Goal: Transaction & Acquisition: Purchase product/service

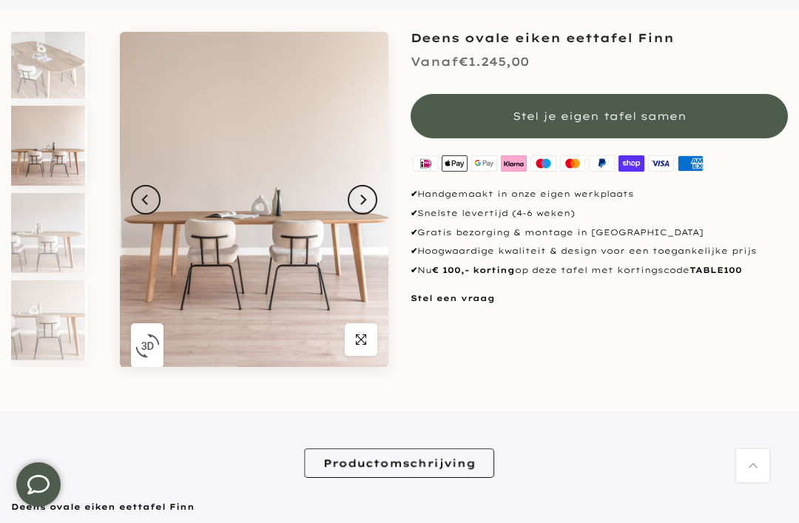
scroll to position [212, 0]
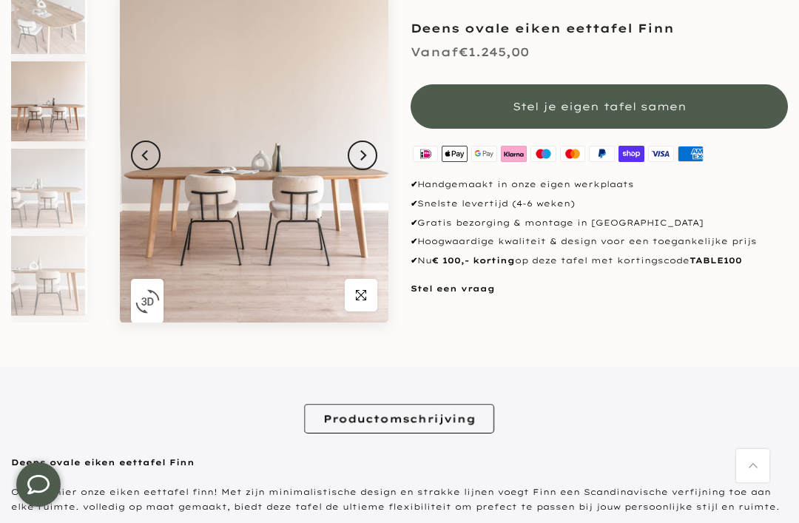
click at [36, 112] on img at bounding box center [47, 101] width 76 height 80
click at [359, 163] on button "Next" at bounding box center [363, 156] width 30 height 30
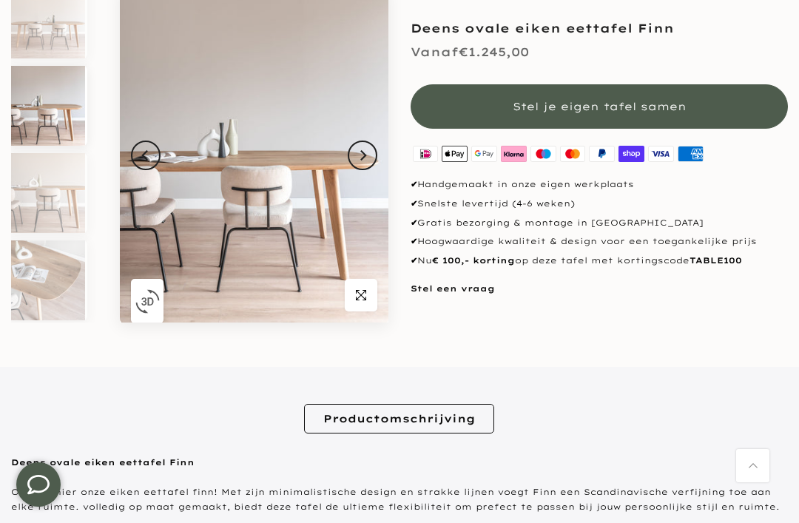
scroll to position [101, 2]
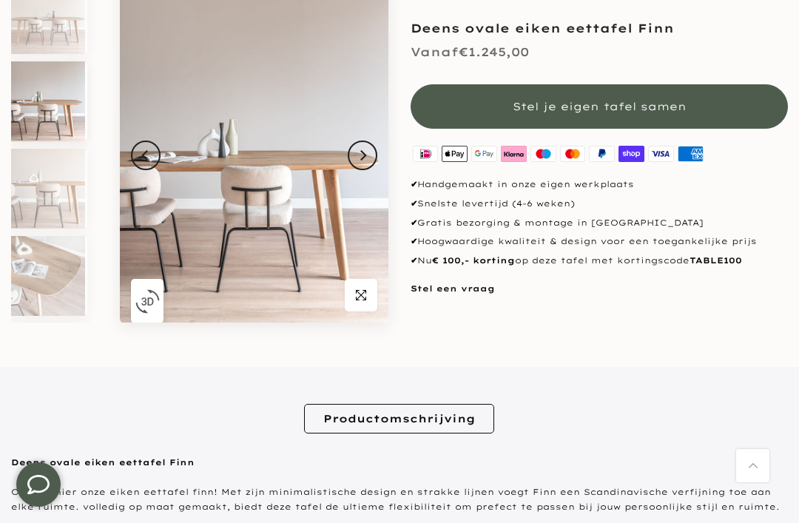
click at [365, 166] on button "Next" at bounding box center [363, 156] width 30 height 30
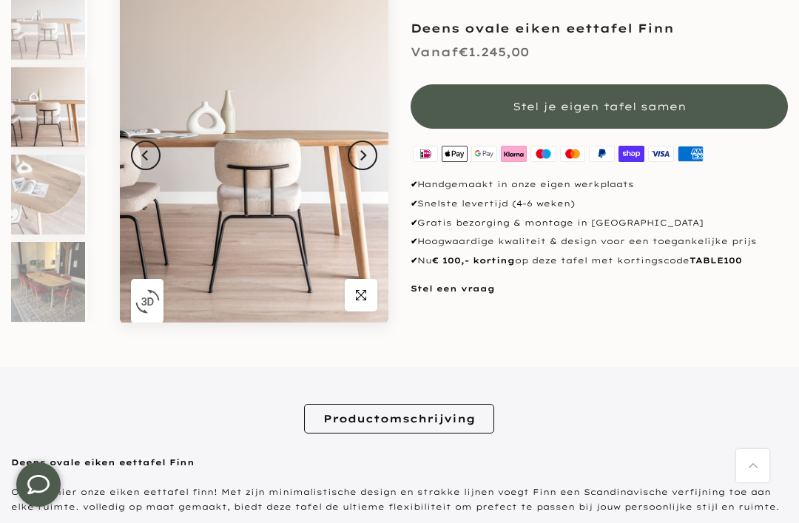
scroll to position [188, 2]
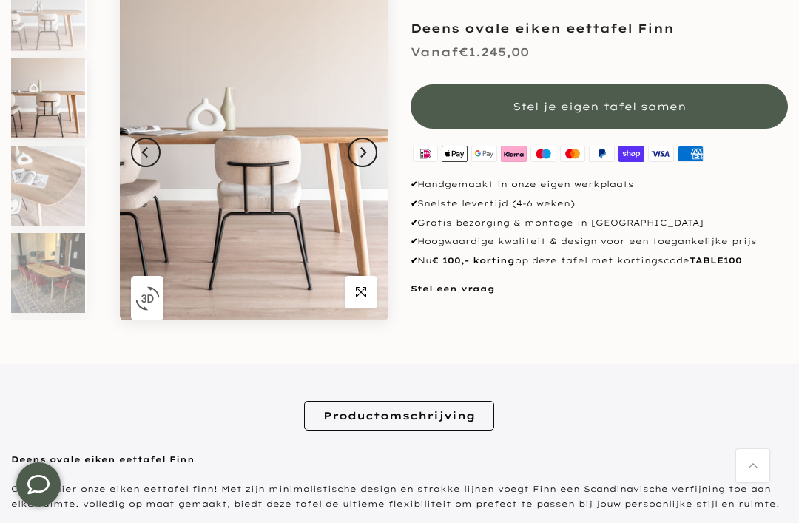
click at [365, 147] on icon "Next" at bounding box center [362, 152] width 10 height 12
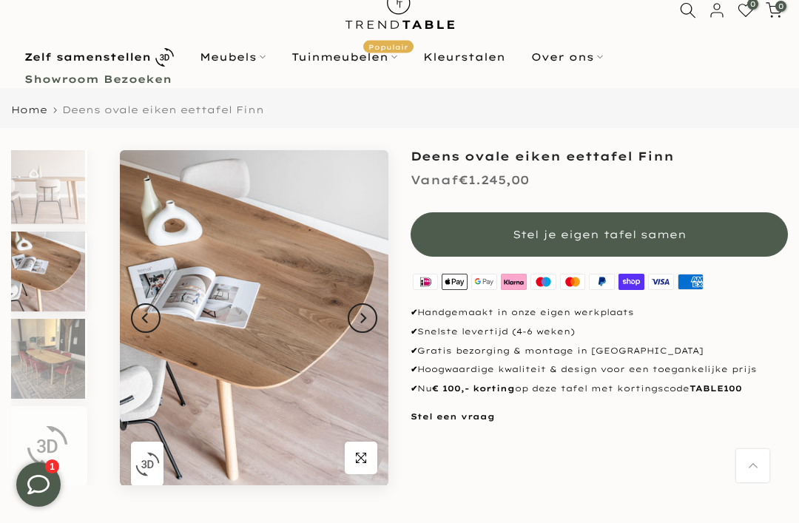
scroll to position [4, 0]
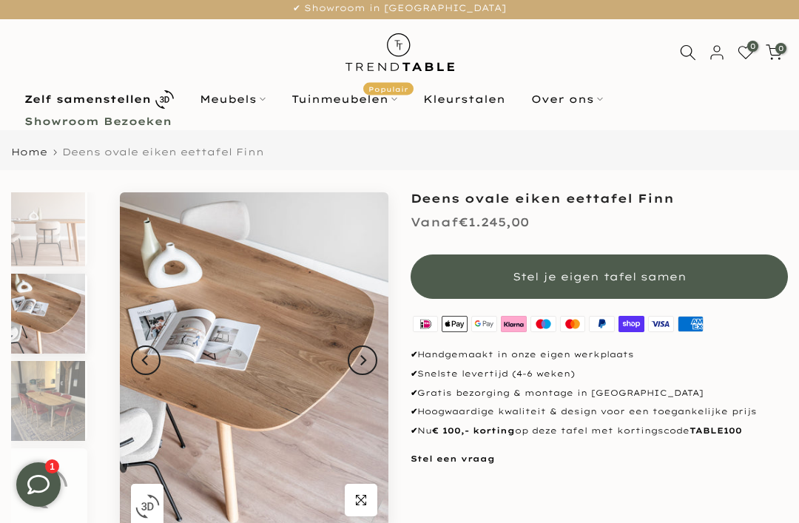
click at [698, 278] on button "Stel je eigen tafel samen" at bounding box center [598, 276] width 377 height 44
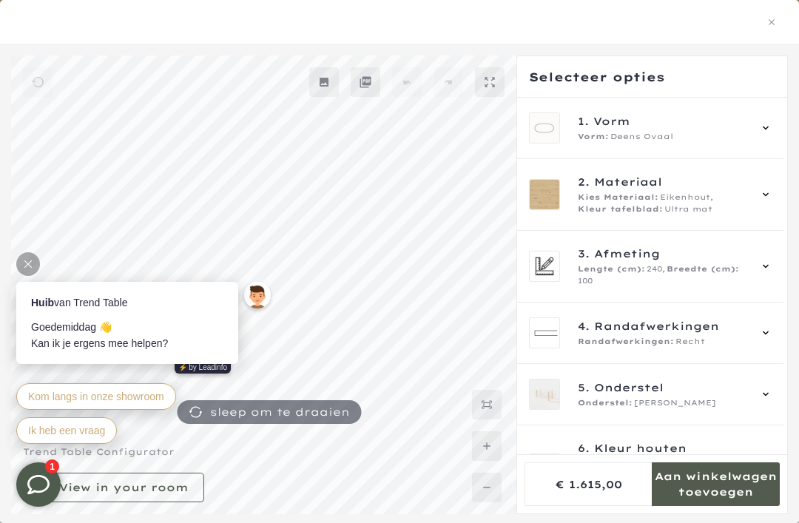
click at [760, 198] on div "2. Materiaal Kies Materiaal: Eikenhout, Kleur tafelblad: Ultra mat" at bounding box center [650, 194] width 243 height 41
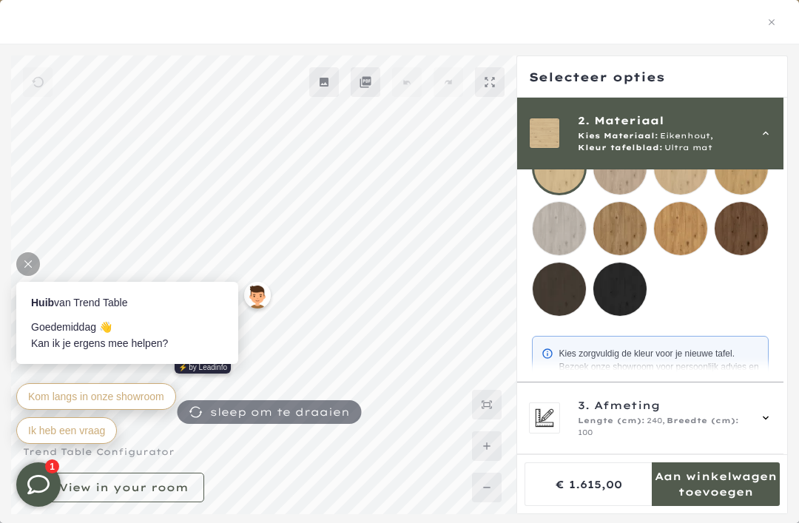
scroll to position [199, 0]
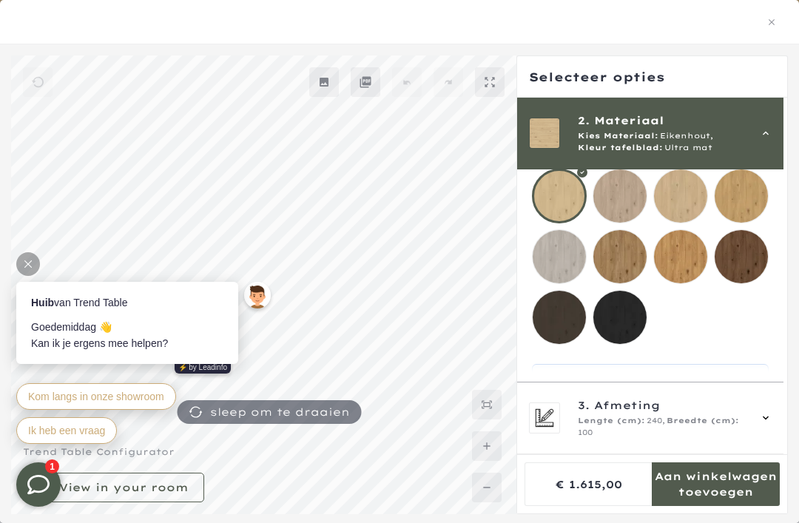
click at [695, 246] on mmq-loader at bounding box center [680, 256] width 53 height 53
click at [760, 192] on mmq-loader at bounding box center [740, 195] width 53 height 53
click at [629, 192] on mmq-loader at bounding box center [619, 195] width 53 height 53
click at [683, 192] on mmq-loader at bounding box center [680, 195] width 53 height 53
click at [759, 191] on mmq-loader at bounding box center [740, 195] width 53 height 53
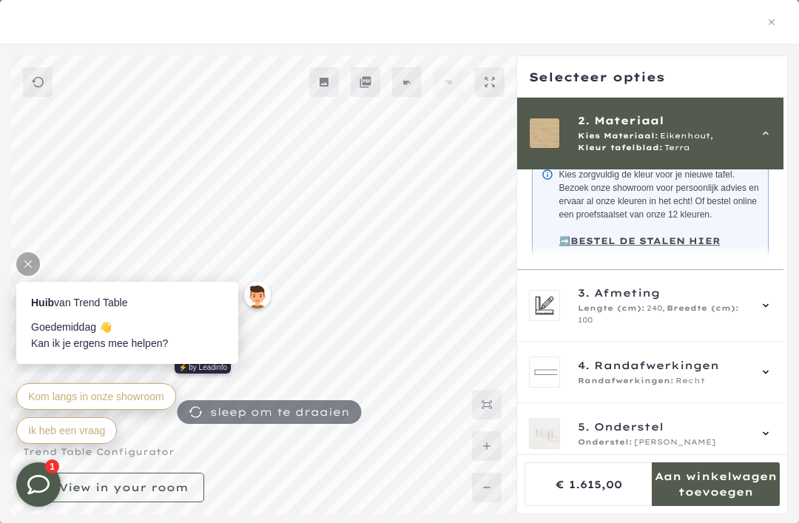
scroll to position [406, 0]
click at [722, 314] on span "Breedte (cm):" at bounding box center [702, 309] width 72 height 12
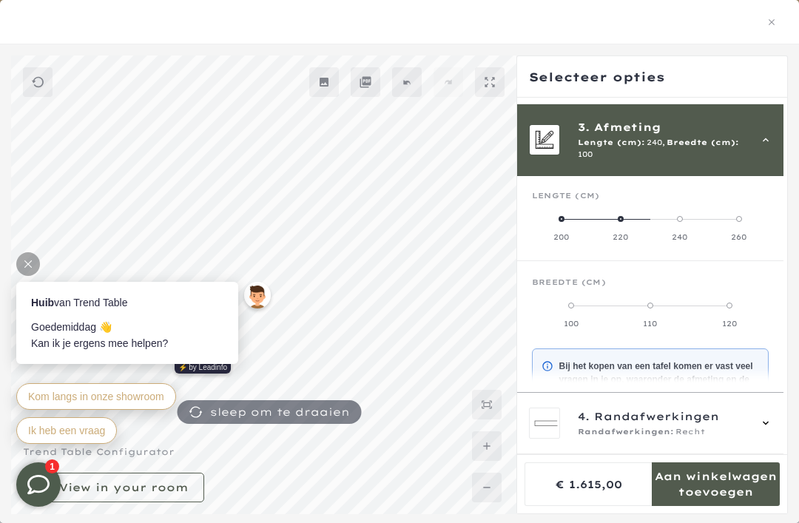
scroll to position [120, 0]
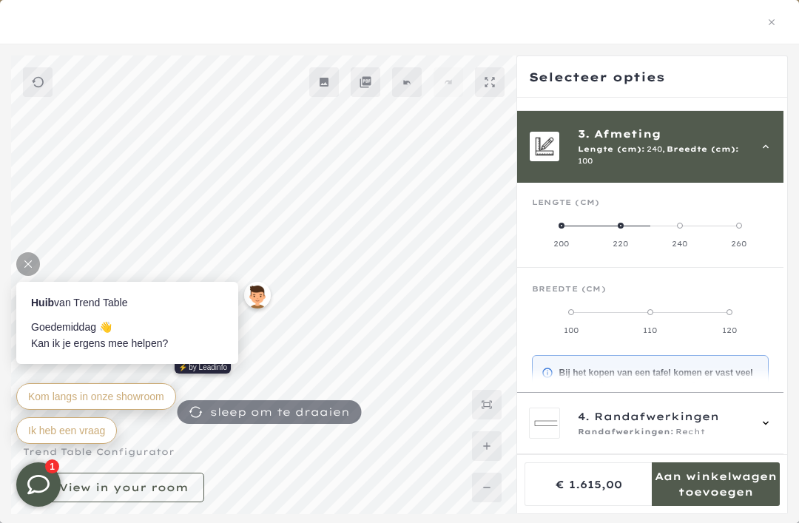
click at [555, 209] on div "Lengte (cm)" at bounding box center [650, 208] width 237 height 22
click at [771, 140] on icon at bounding box center [766, 146] width 12 height 12
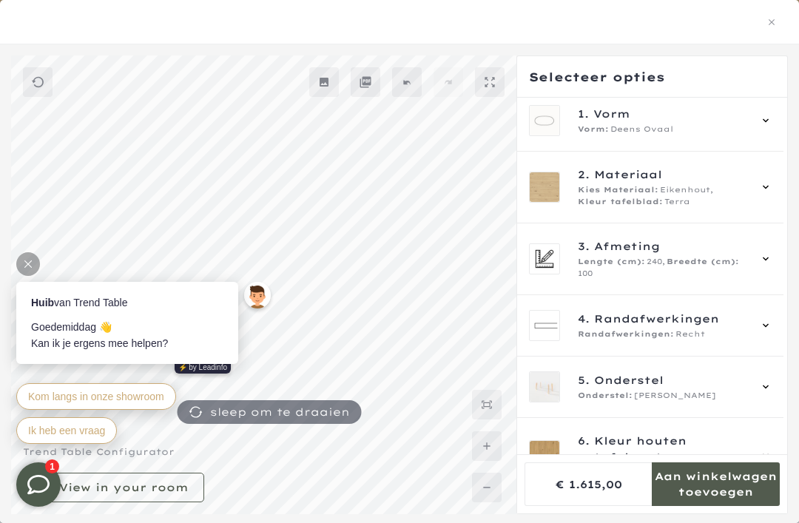
scroll to position [0, 0]
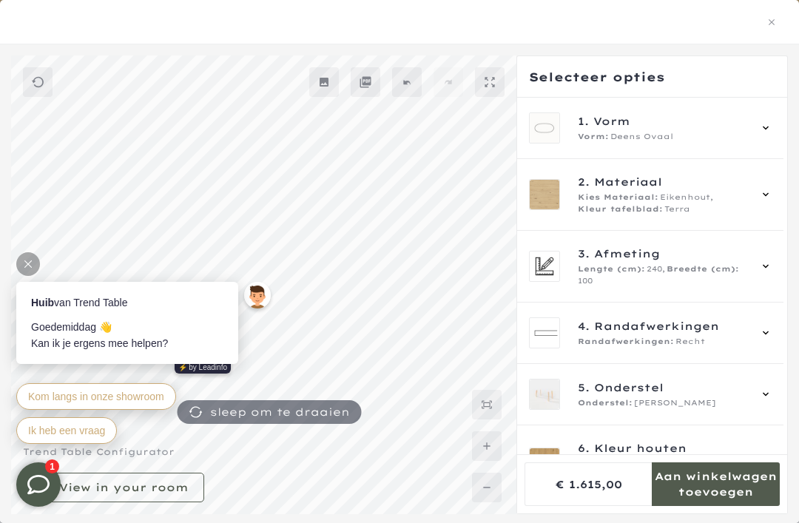
click at [708, 268] on span "Breedte (cm):" at bounding box center [702, 269] width 72 height 12
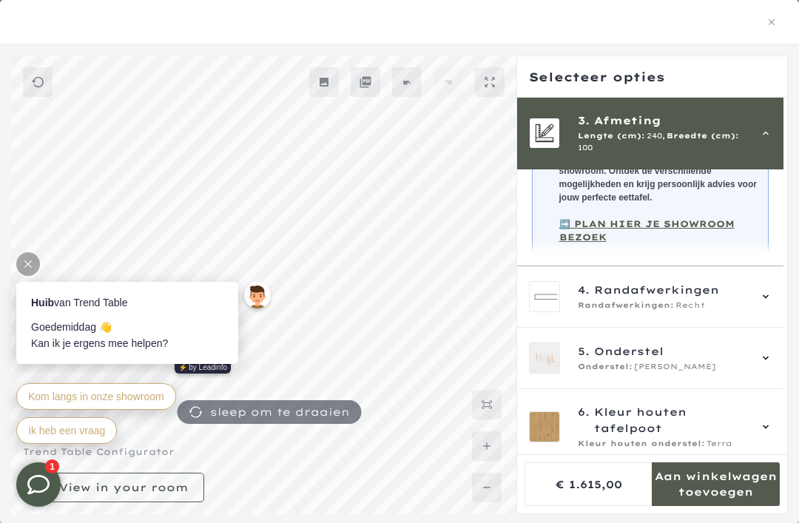
scroll to position [401, 0]
click at [712, 300] on div "Randafwerkingen: Recht" at bounding box center [663, 306] width 171 height 12
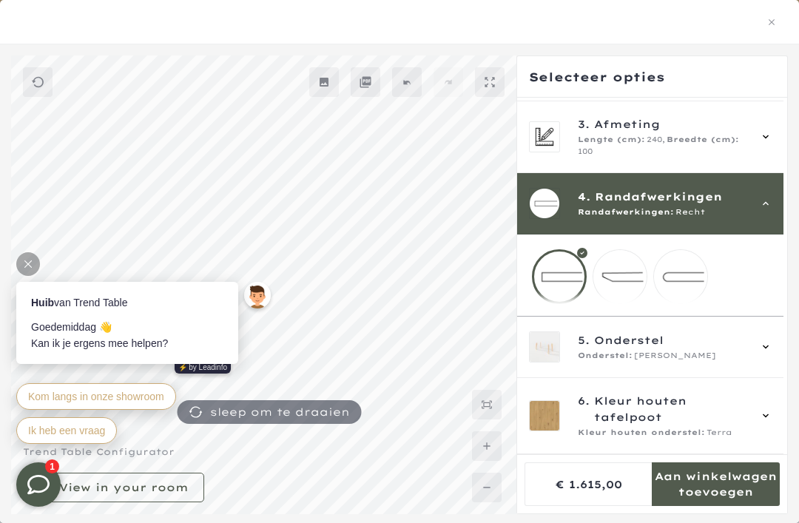
scroll to position [133, 0]
click at [635, 269] on mmq-loader at bounding box center [619, 276] width 53 height 53
click at [768, 202] on icon at bounding box center [766, 204] width 6 height 4
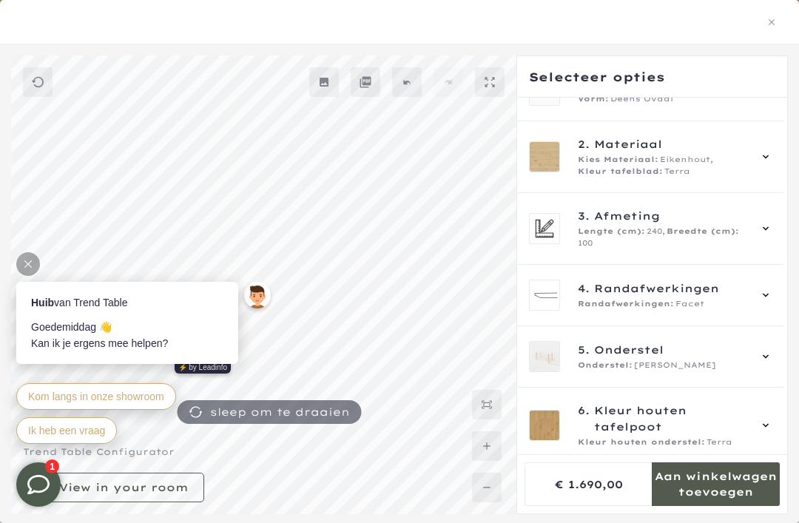
scroll to position [37, 0]
click at [698, 360] on div "Onderstel: [PERSON_NAME]" at bounding box center [663, 366] width 171 height 12
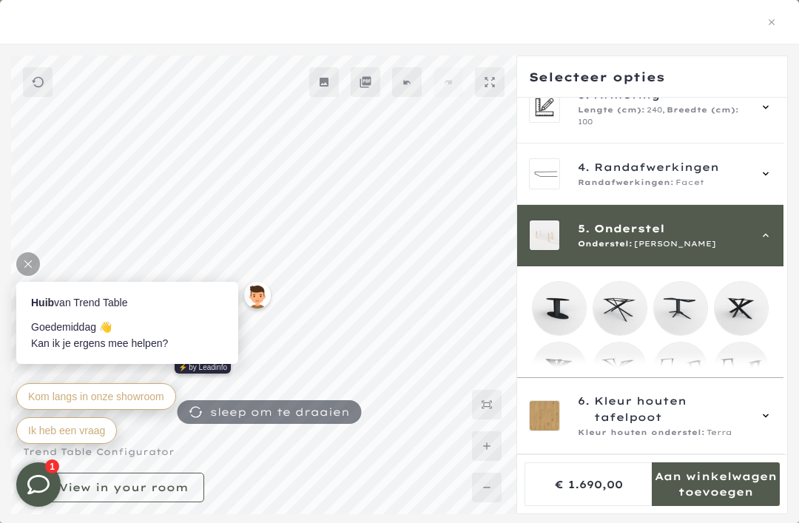
scroll to position [256, 0]
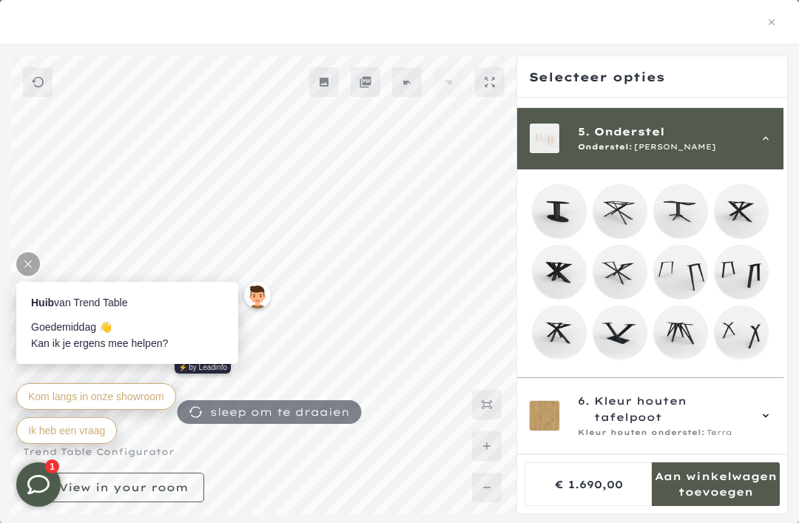
click at [690, 262] on mmq-loader at bounding box center [680, 272] width 53 height 53
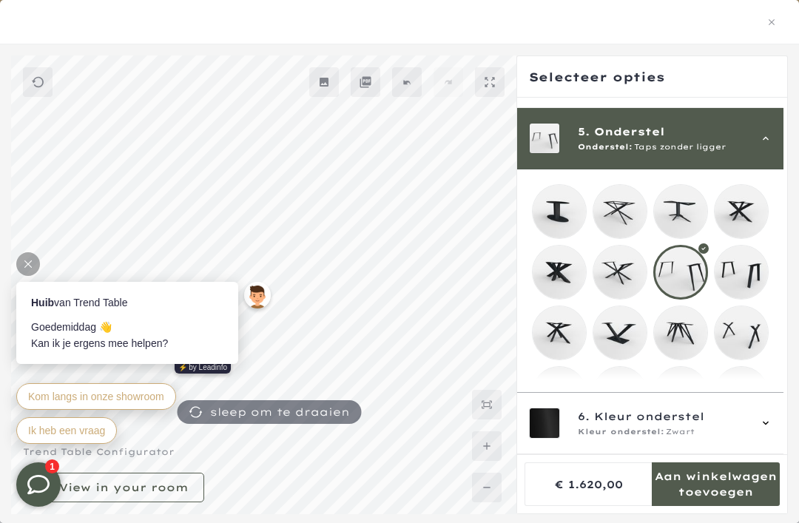
click at [740, 426] on div "Kleur onderstel: Zwart" at bounding box center [663, 432] width 171 height 12
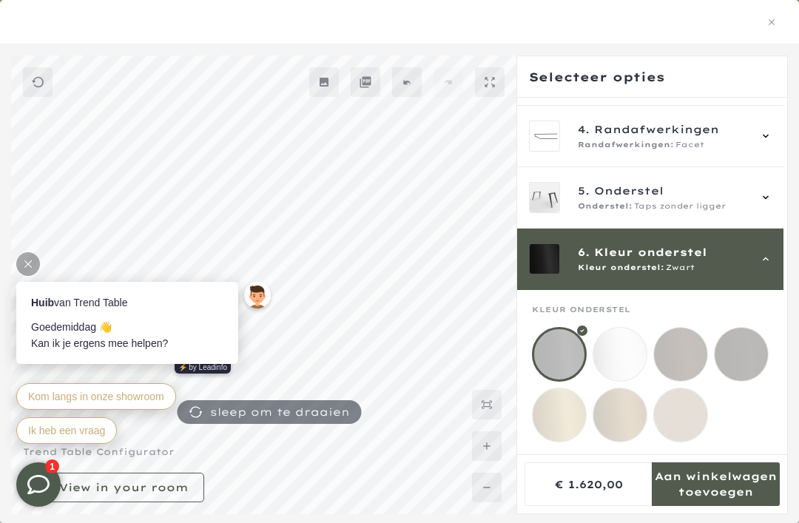
scroll to position [202, 0]
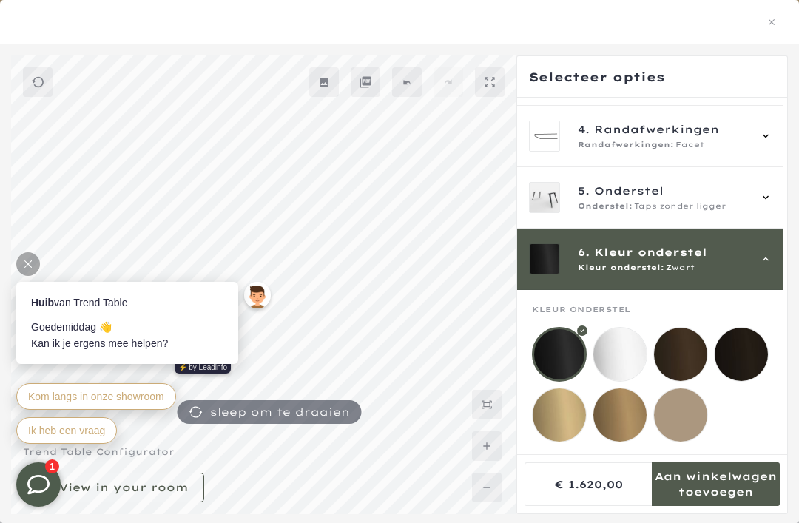
click at [623, 403] on mmq-loader at bounding box center [619, 414] width 53 height 53
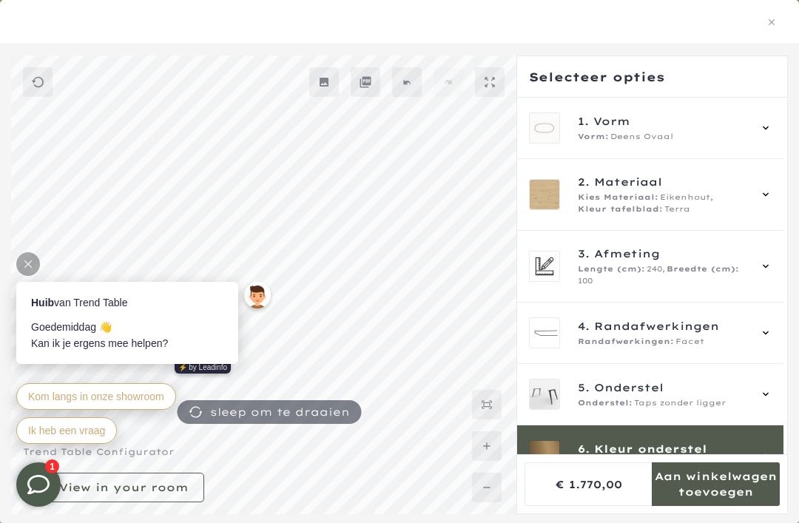
click at [716, 259] on span "3. Afmeting" at bounding box center [663, 254] width 171 height 16
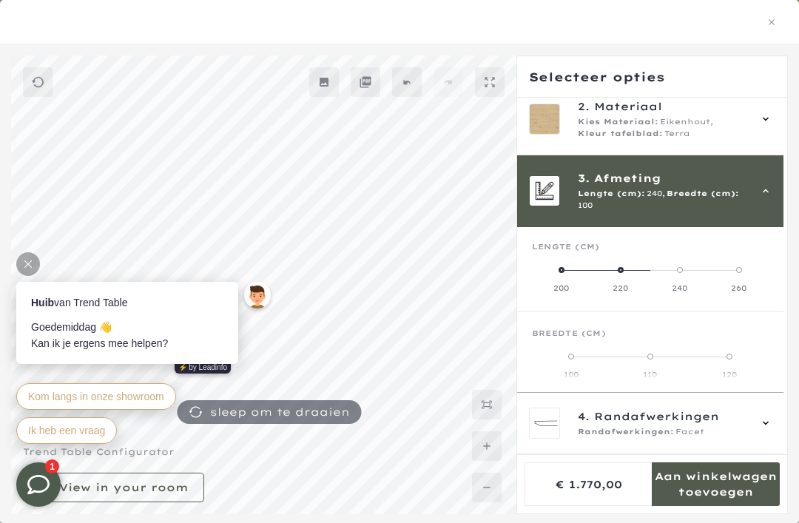
scroll to position [133, 0]
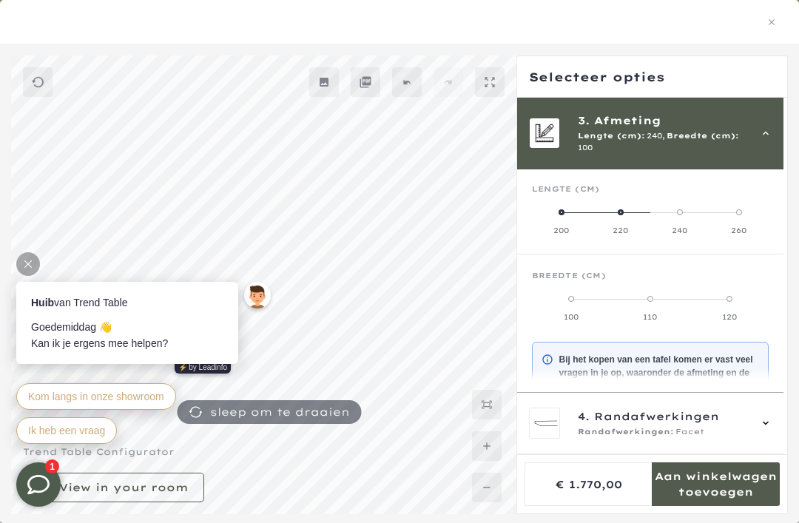
click at [557, 195] on div "Lengte (cm)" at bounding box center [650, 195] width 237 height 22
click at [557, 194] on div "Lengte (cm)" at bounding box center [650, 195] width 237 height 22
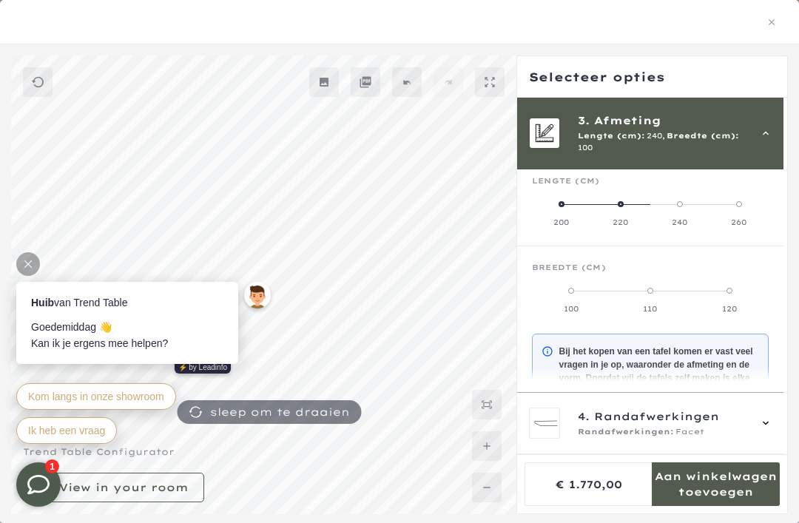
scroll to position [141, 0]
click at [570, 288] on span at bounding box center [571, 291] width 6 height 6
